Goal: Complete application form

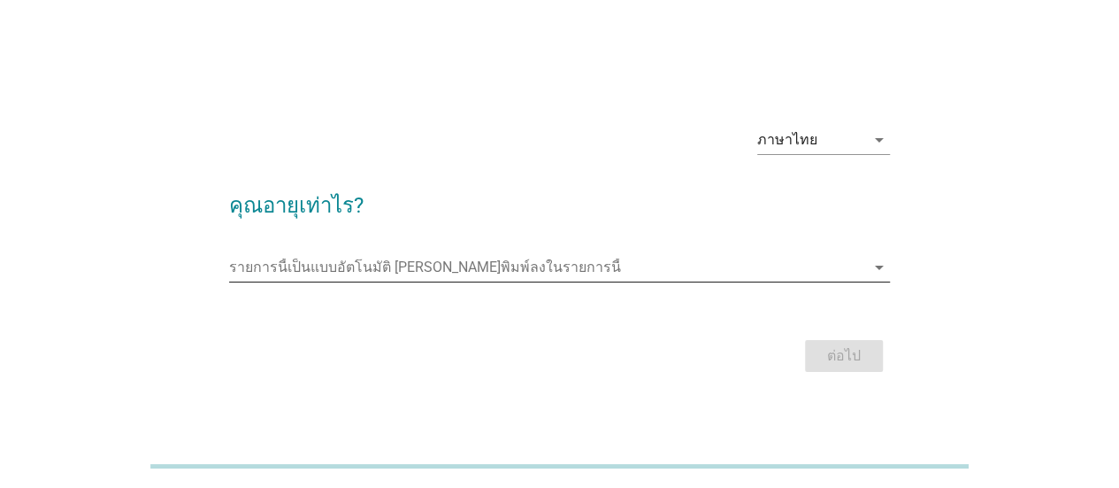
click at [487, 257] on input "รายการนี้เป็นแบบอัตโนมัติ คุณสามารถพิมพ์ลงในรายการนี้" at bounding box center [547, 267] width 636 height 28
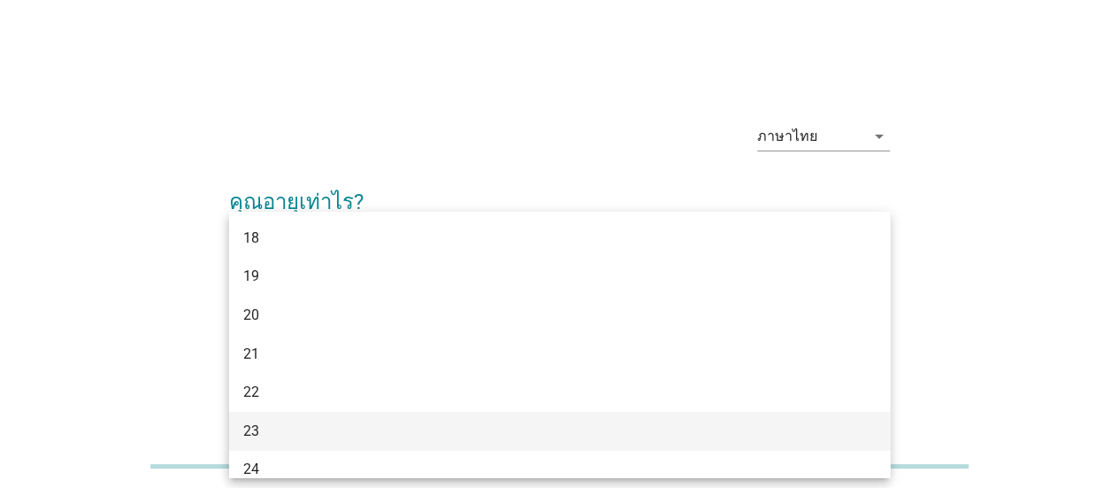
scroll to position [88, 0]
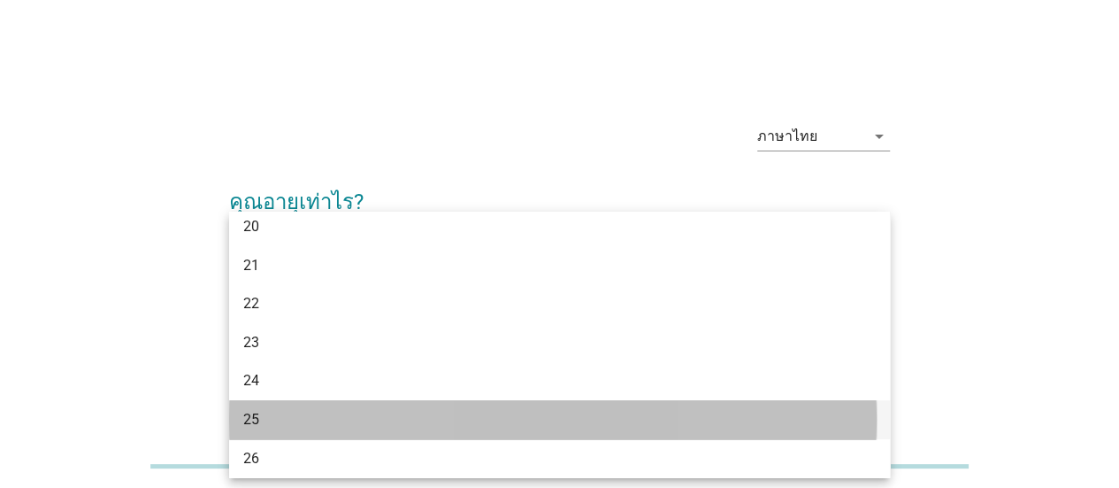
click at [293, 421] on div "25" at bounding box center [533, 419] width 580 height 21
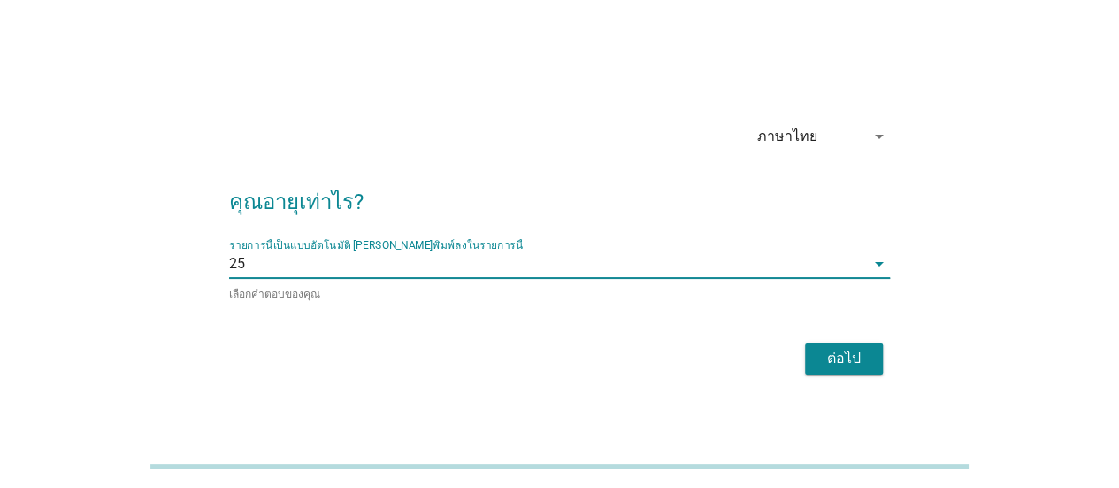
click at [832, 353] on div "ต่อไป" at bounding box center [844, 358] width 50 height 21
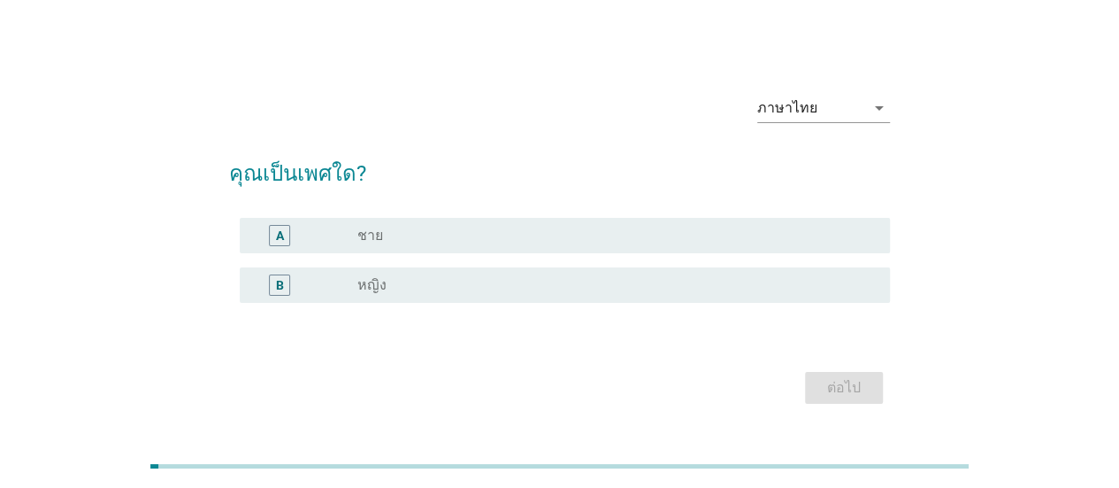
drag, startPoint x: 387, startPoint y: 231, endPoint x: 410, endPoint y: 236, distance: 23.6
click at [394, 232] on div "radio_button_unchecked ชาย" at bounding box center [609, 236] width 504 height 18
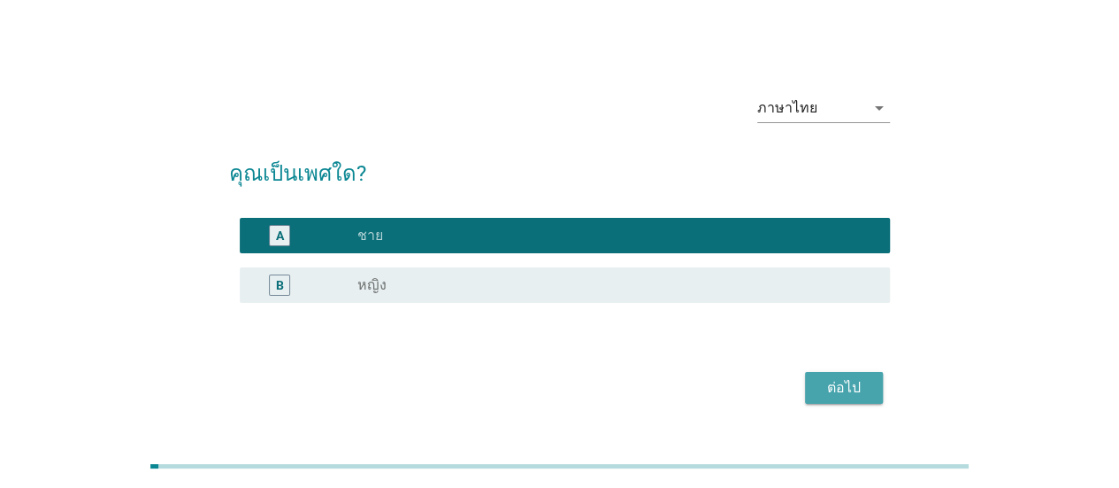
click at [848, 391] on div "ต่อไป" at bounding box center [844, 387] width 50 height 21
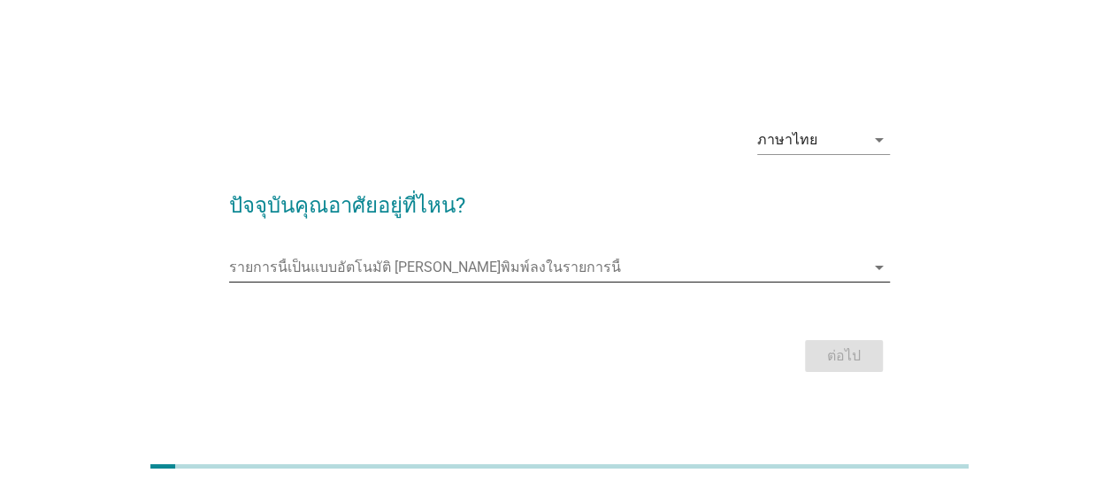
click at [471, 273] on input "รายการนี้เป็นแบบอัตโนมัติ คุณสามารถพิมพ์ลงในรายการนี้" at bounding box center [547, 267] width 636 height 28
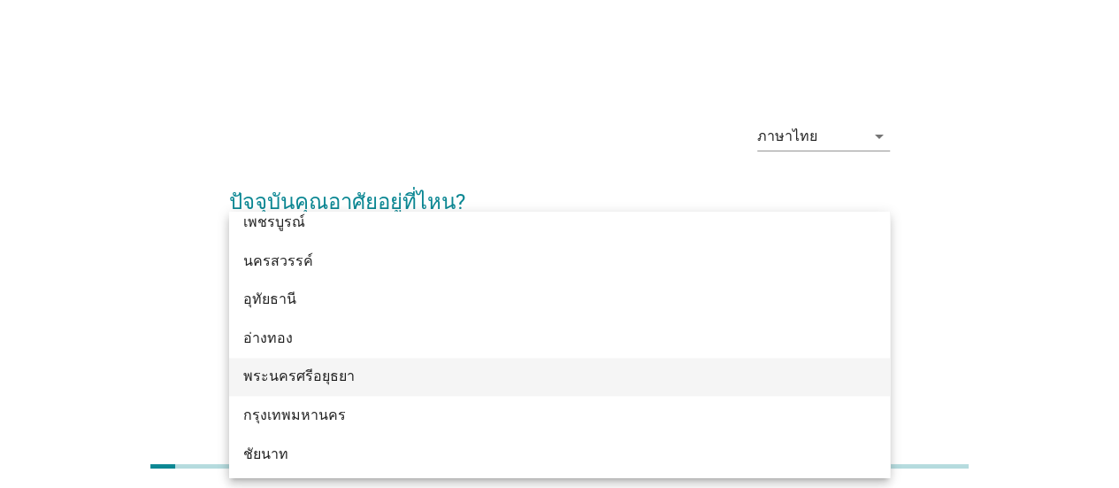
scroll to position [1416, 0]
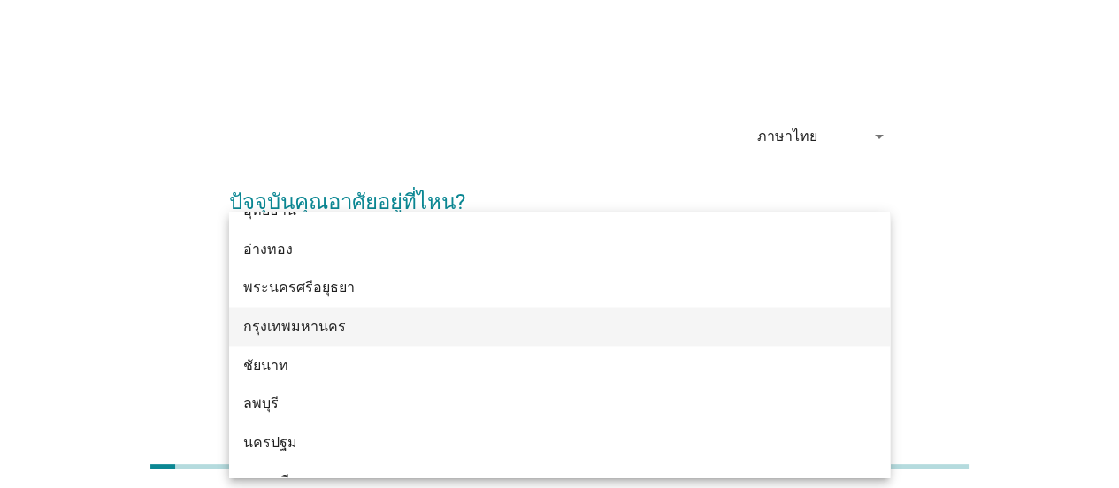
click at [341, 329] on div "กรุงเทพมหานคร" at bounding box center [533, 326] width 580 height 21
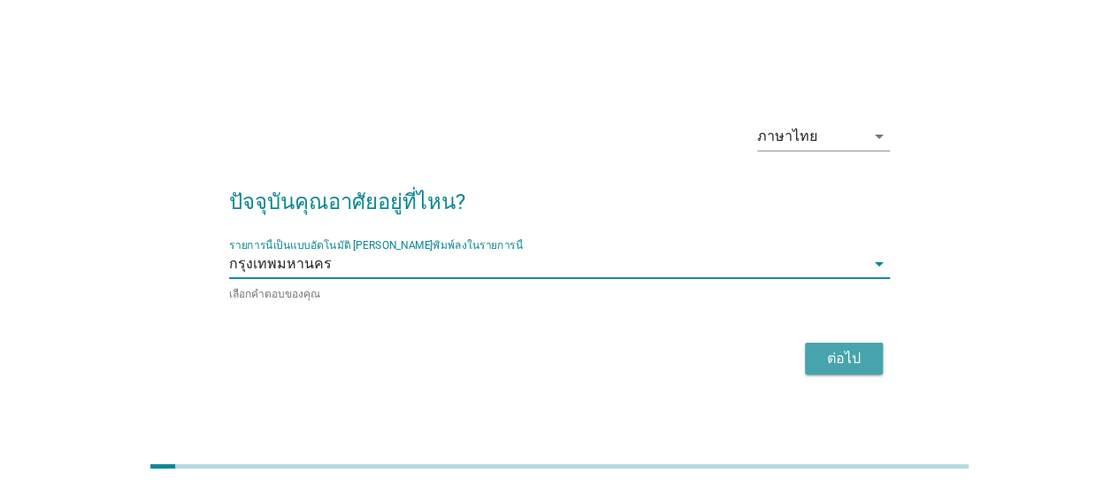
click at [825, 353] on div "ต่อไป" at bounding box center [844, 358] width 50 height 21
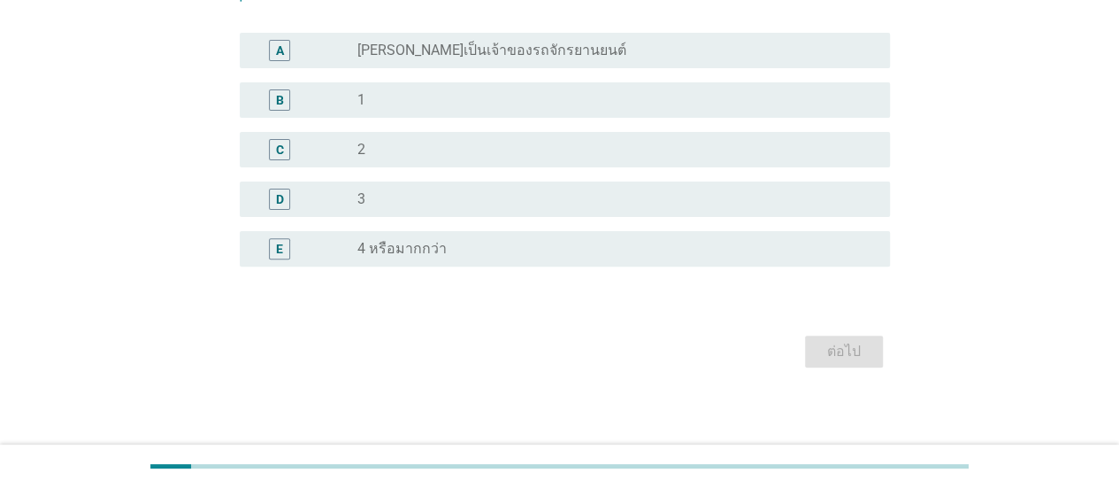
scroll to position [189, 0]
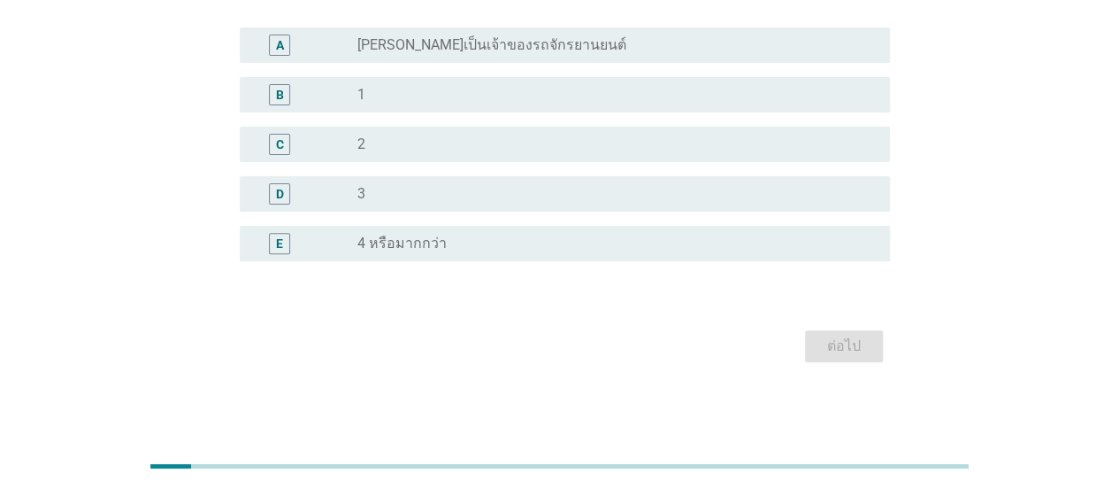
click at [430, 47] on label "[PERSON_NAME]เป็นเจ้าของรถจักรยานยนต์" at bounding box center [491, 45] width 269 height 18
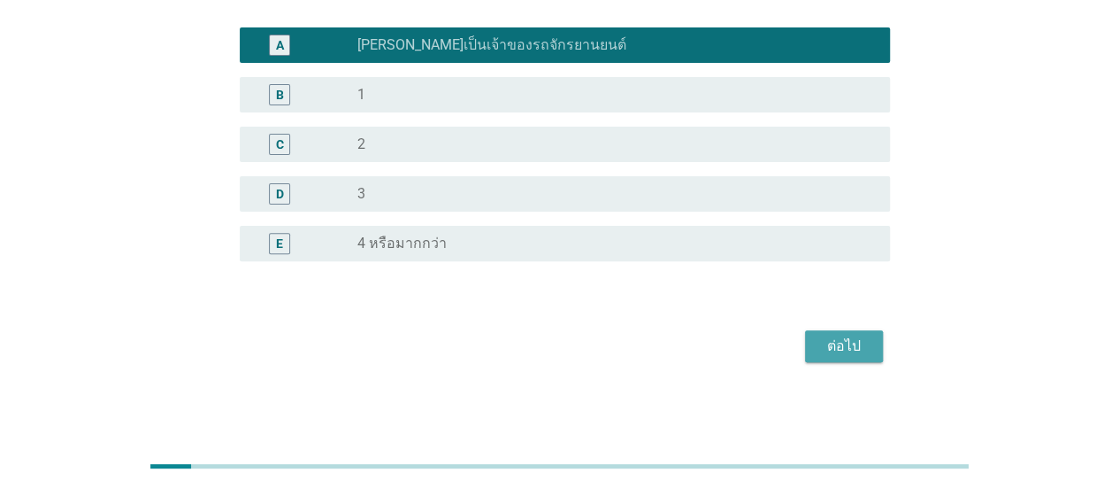
click at [835, 337] on div "ต่อไป" at bounding box center [844, 345] width 50 height 21
